Goal: Task Accomplishment & Management: Use online tool/utility

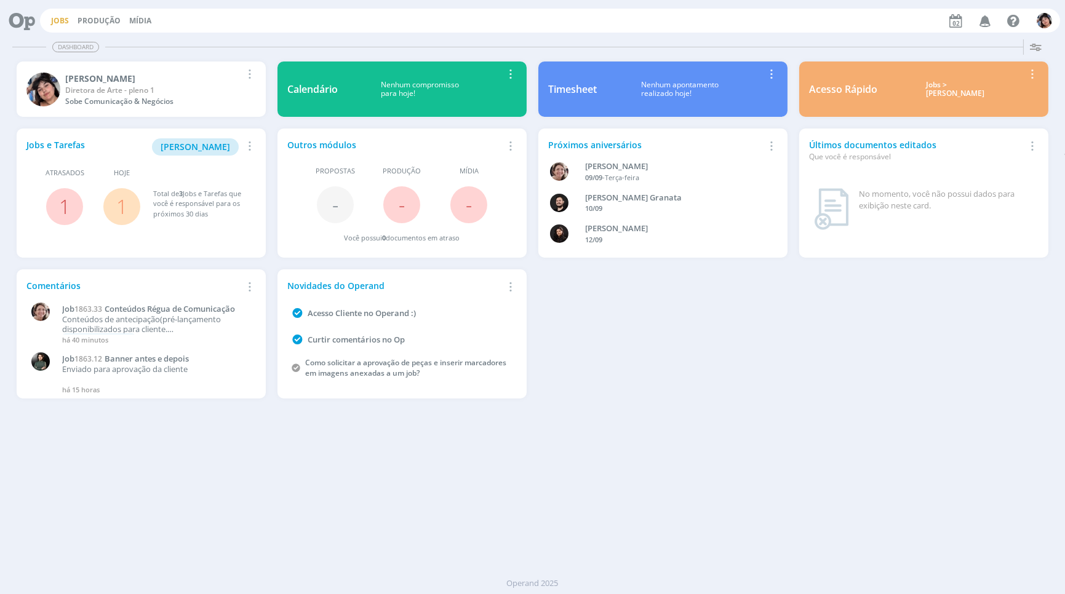
click at [53, 17] on link "Jobs" at bounding box center [60, 20] width 18 height 10
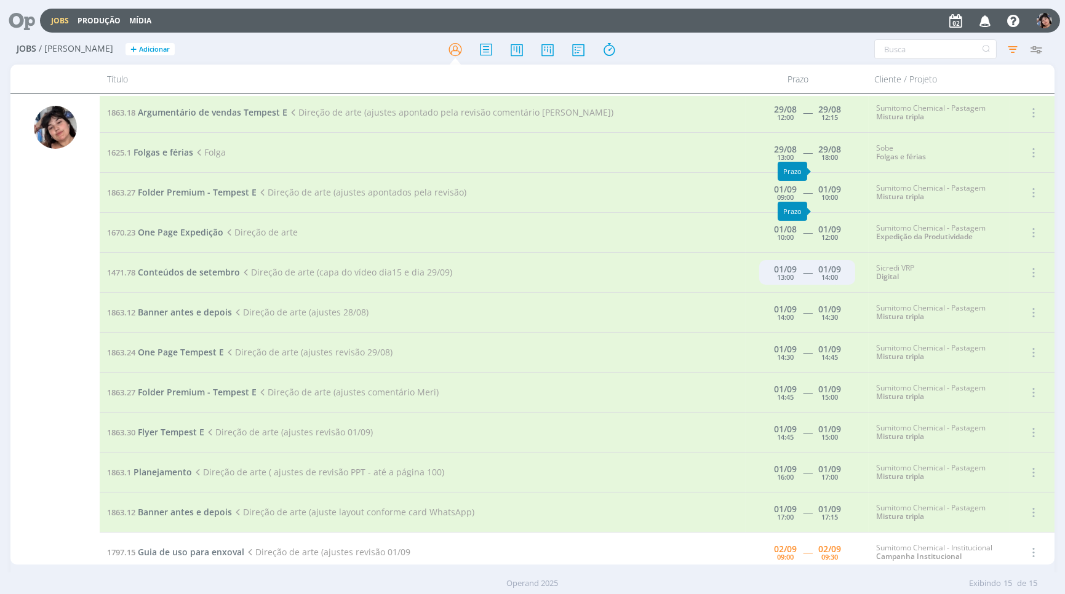
scroll to position [148, 0]
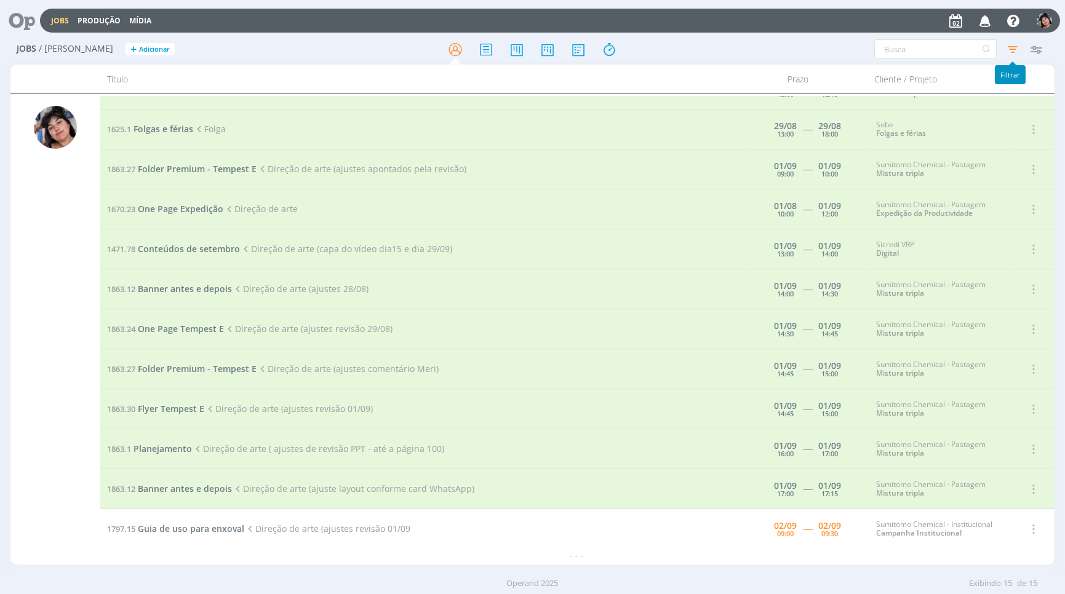
click at [958, 53] on icon "button" at bounding box center [1012, 49] width 22 height 22
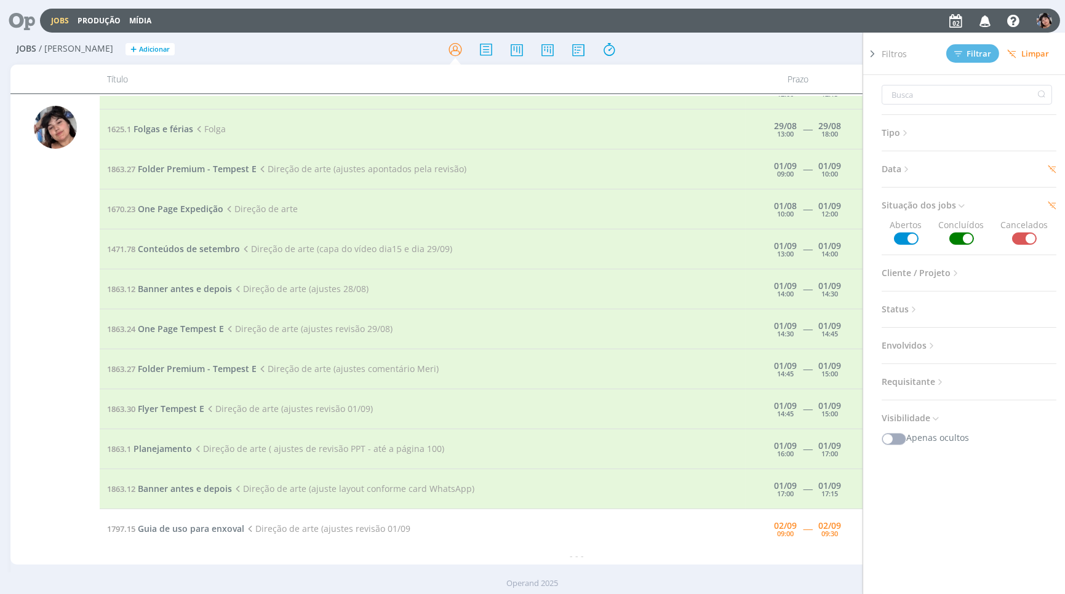
drag, startPoint x: 875, startPoint y: 160, endPoint x: 886, endPoint y: 165, distance: 12.7
click at [878, 161] on div at bounding box center [872, 309] width 18 height 553
click at [886, 165] on span "Data" at bounding box center [896, 169] width 30 height 16
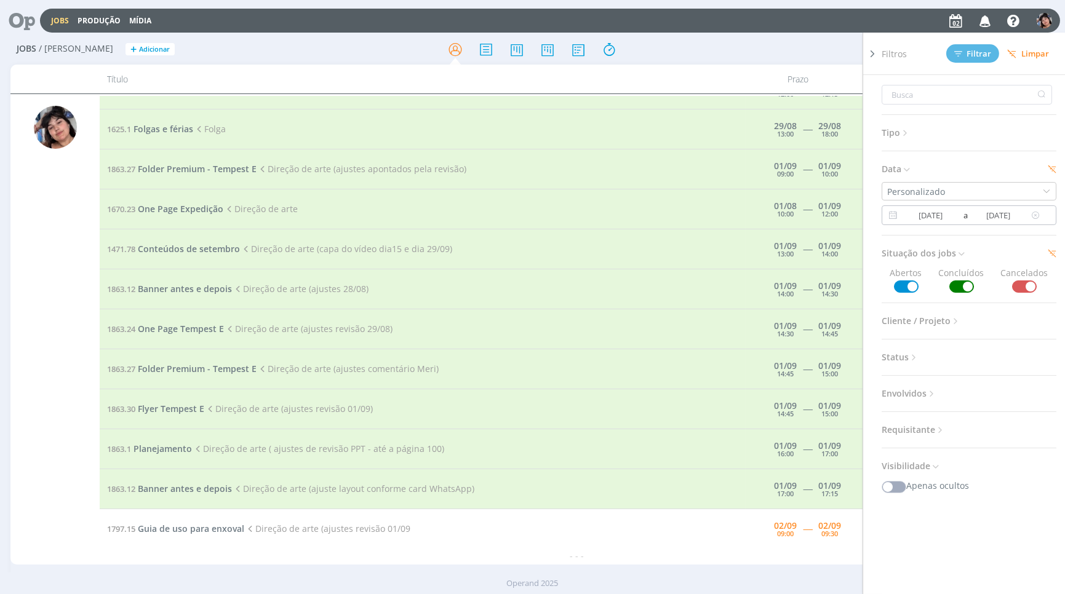
click at [939, 217] on input "29/08/2025" at bounding box center [931, 215] width 60 height 15
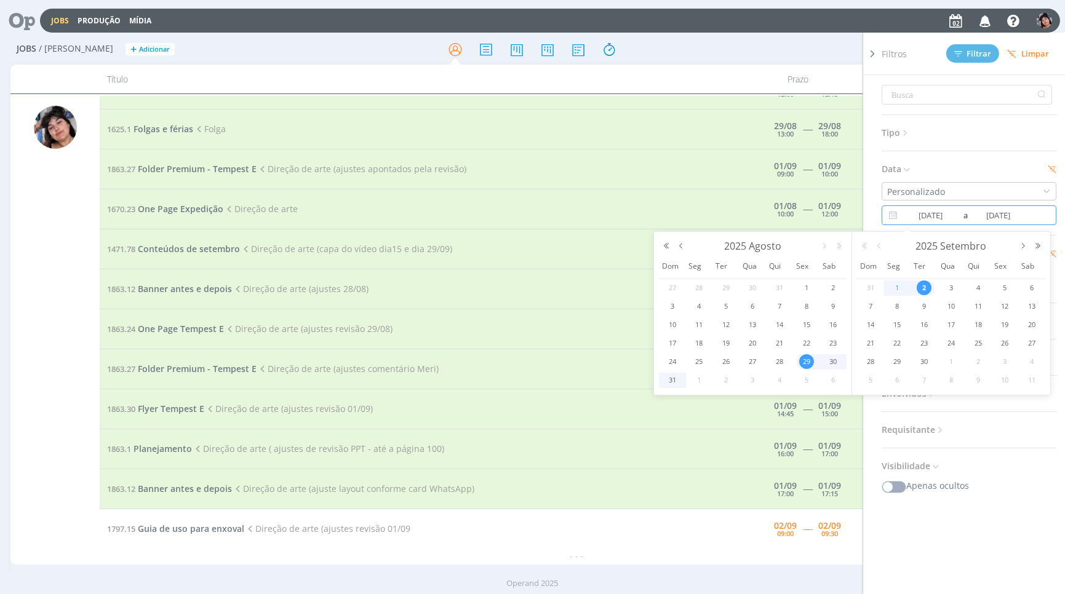
click at [898, 293] on span "1" at bounding box center [897, 287] width 15 height 15
click at [949, 291] on span "3" at bounding box center [951, 287] width 15 height 15
type input "01/09/2025"
type input "03/09/2025"
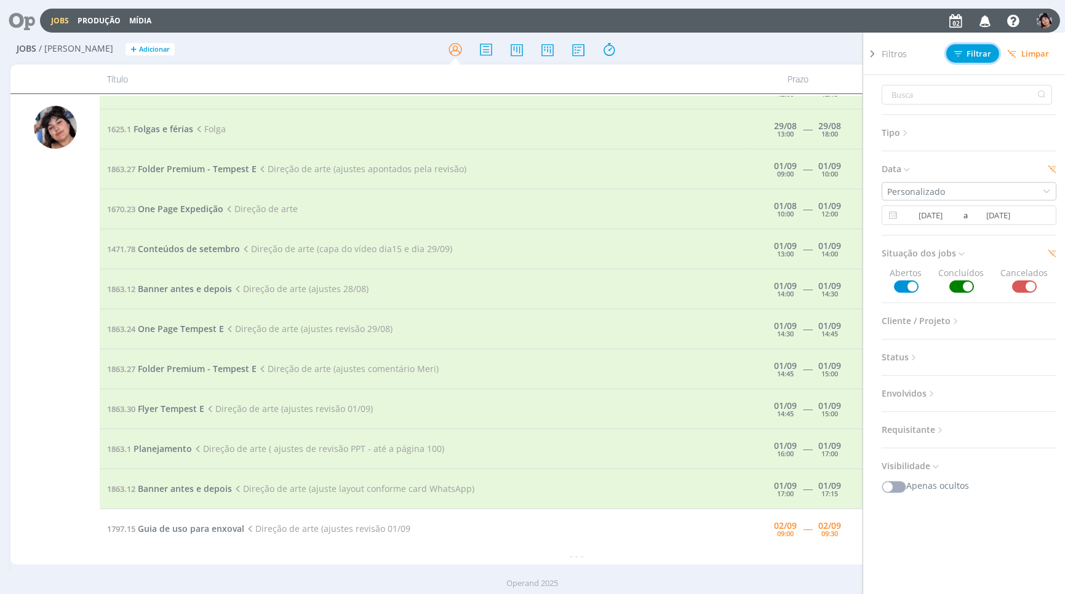
click at [958, 57] on span "Filtrar" at bounding box center [973, 54] width 38 height 8
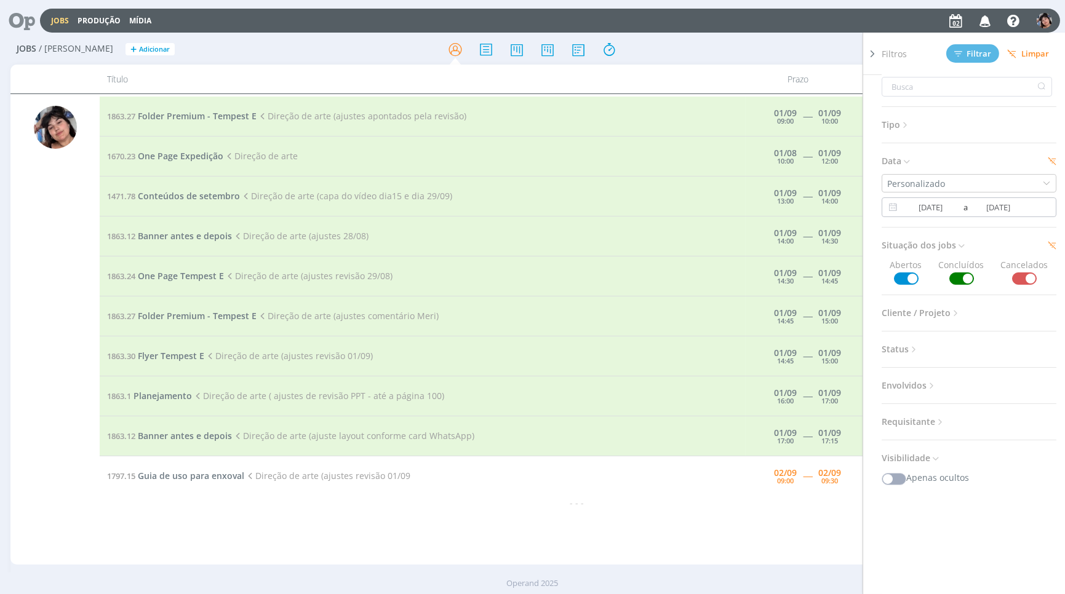
scroll to position [12, 0]
click at [754, 33] on div "Jobs Produção Mídia Notificações Central de Ajuda Área de Membros Implantação o…" at bounding box center [532, 20] width 1055 height 30
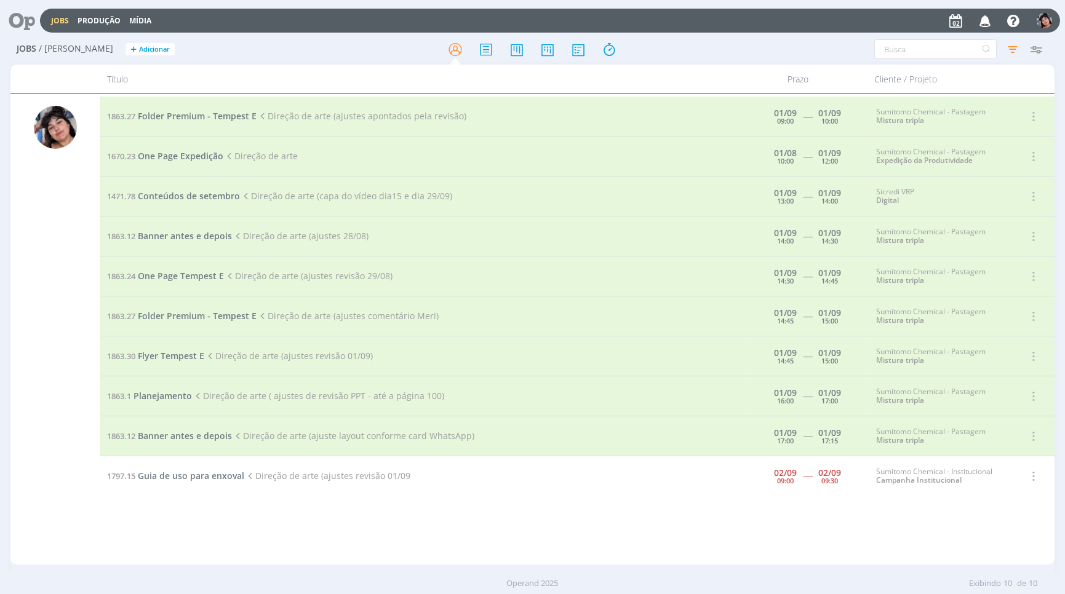
click at [161, 482] on td "1797.15 Guia de uso para enxoval Direção de arte (ajustes revisão 01/09" at bounding box center [423, 476] width 646 height 40
click at [161, 477] on span "Guia de uso para enxoval" at bounding box center [191, 476] width 106 height 12
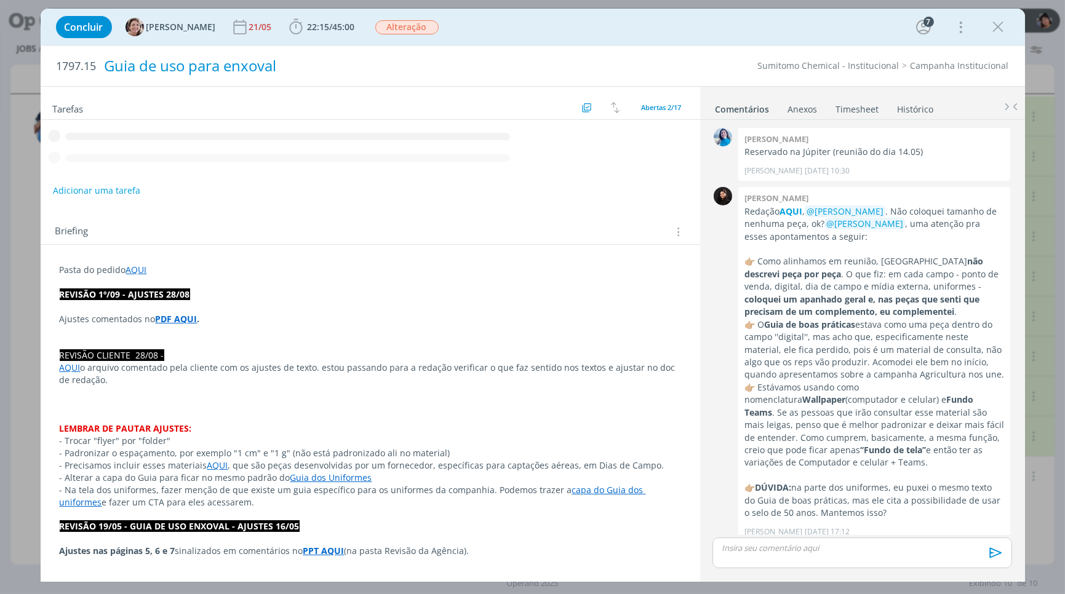
scroll to position [974, 0]
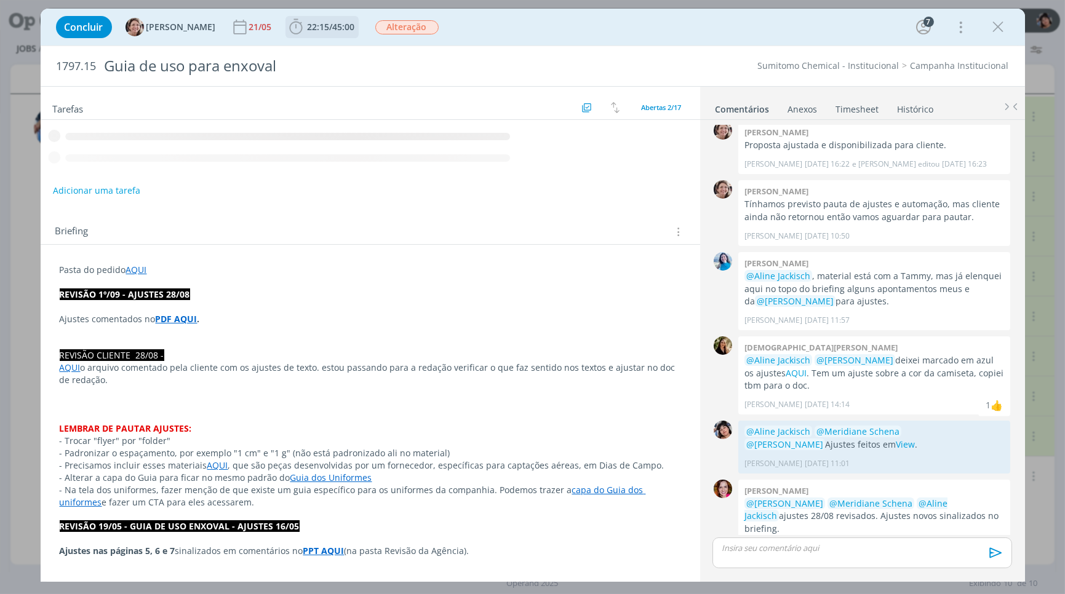
click at [330, 31] on span "/" at bounding box center [331, 27] width 3 height 12
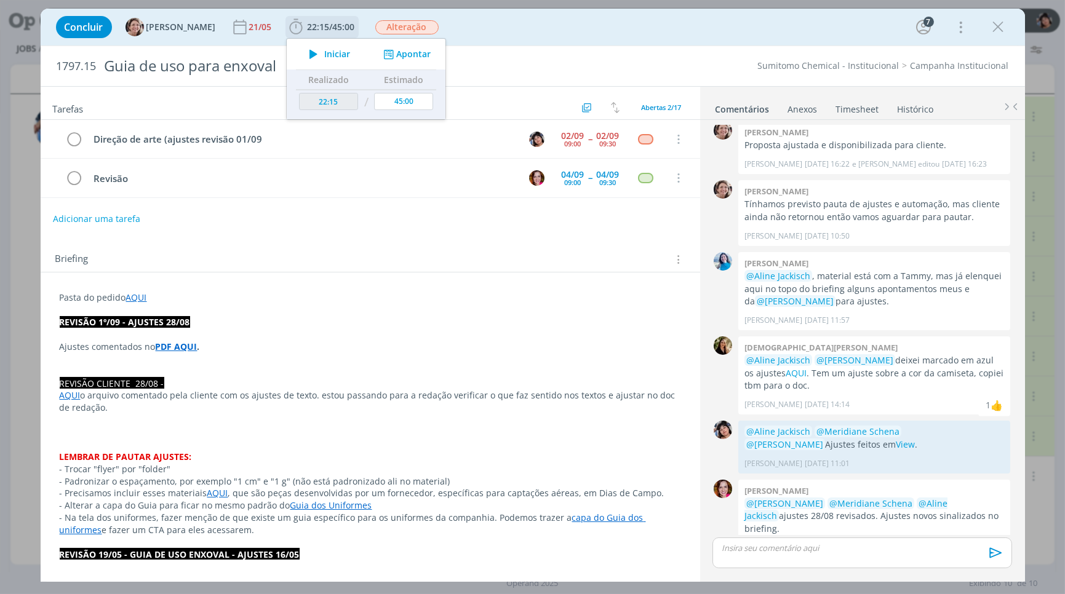
click at [328, 52] on span "Iniciar" at bounding box center [337, 54] width 26 height 9
click at [365, 164] on tr "Revisão 04/09 09:00 -- 04/09 09:30 Cancelar" at bounding box center [370, 178] width 659 height 39
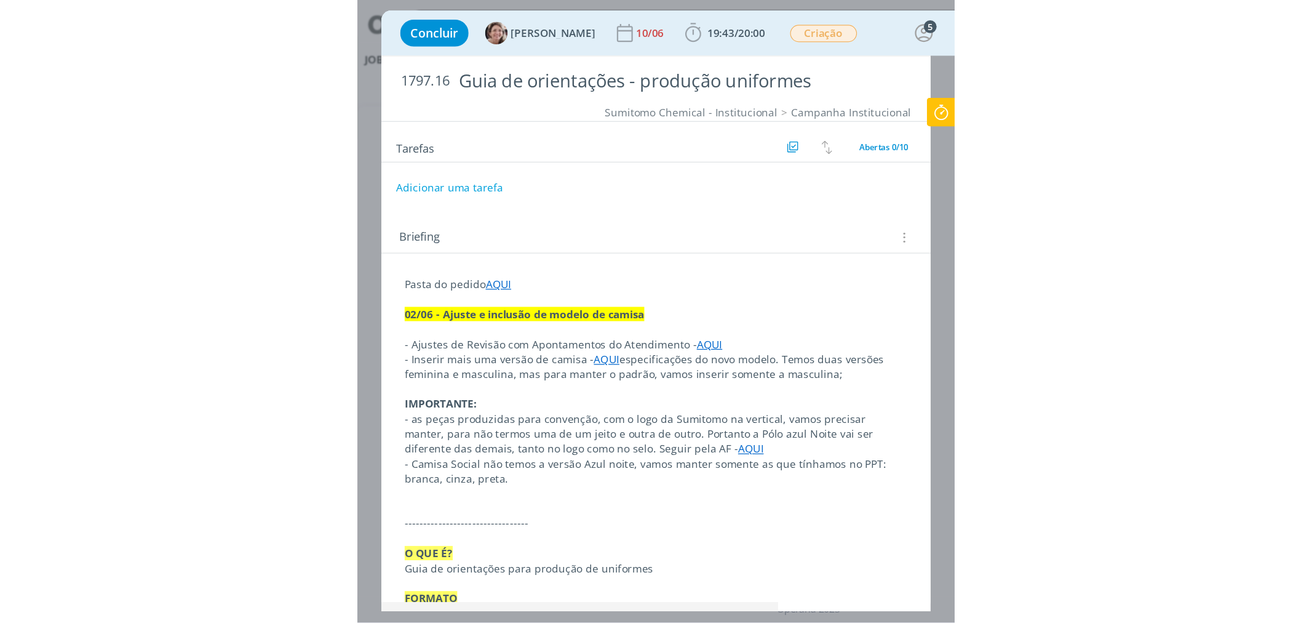
scroll to position [1179, 0]
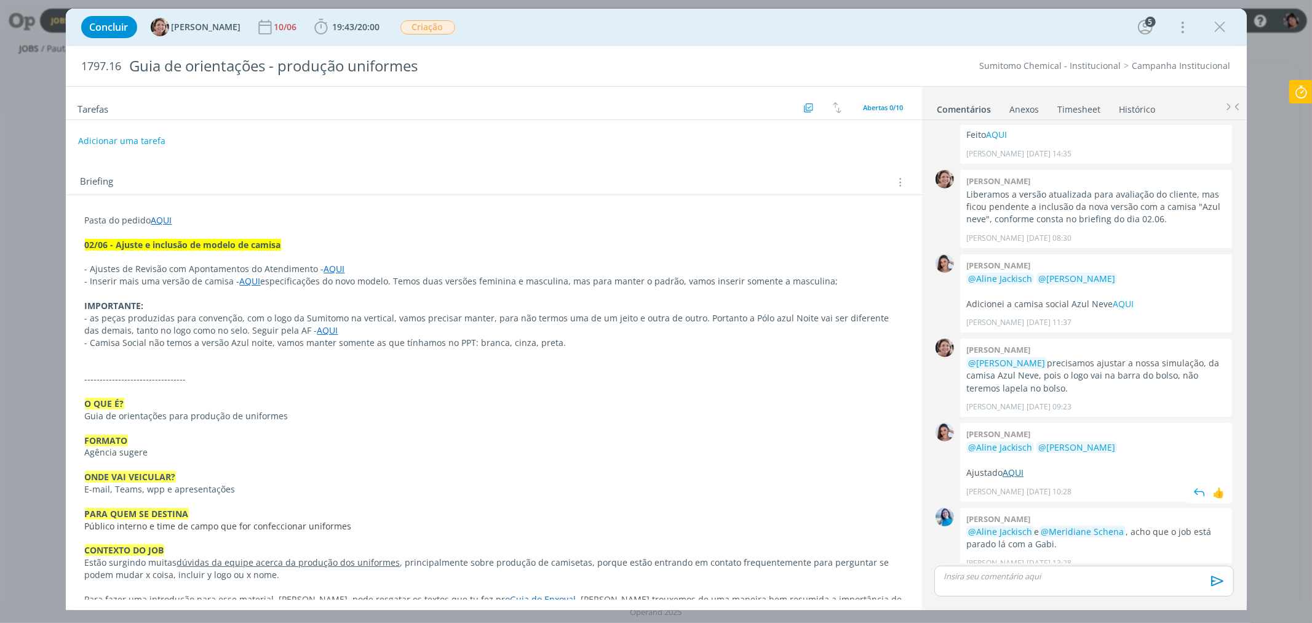
click at [1016, 466] on link "AQUI" at bounding box center [1013, 472] width 21 height 12
